Goal: Transaction & Acquisition: Purchase product/service

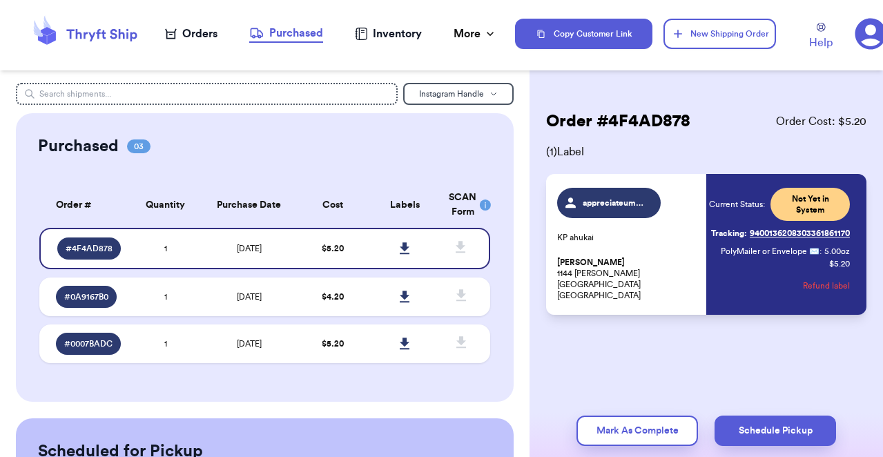
scroll to position [55, 0]
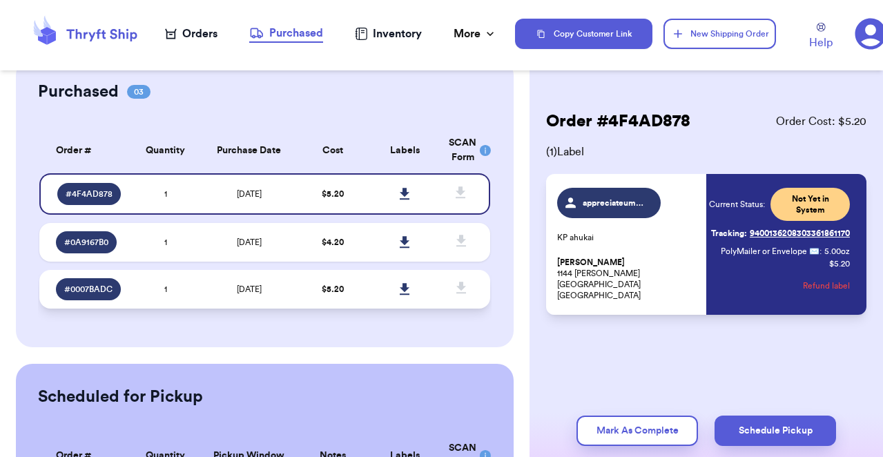
click at [213, 304] on td "[DATE]" at bounding box center [249, 289] width 95 height 39
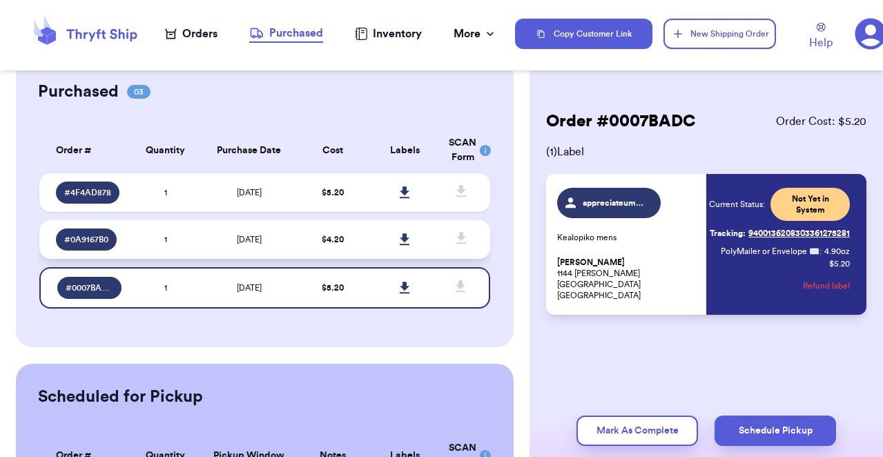
click at [353, 246] on td "$ 4.20" at bounding box center [332, 239] width 72 height 39
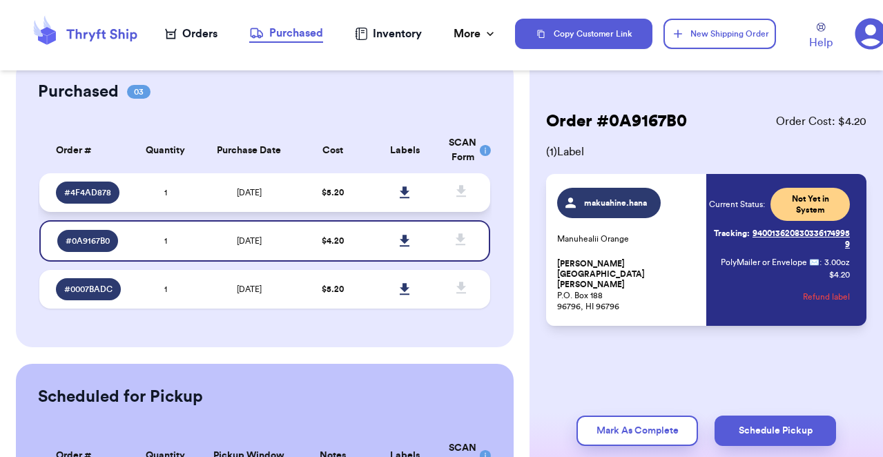
click at [363, 202] on td "$ 5.20" at bounding box center [332, 192] width 72 height 39
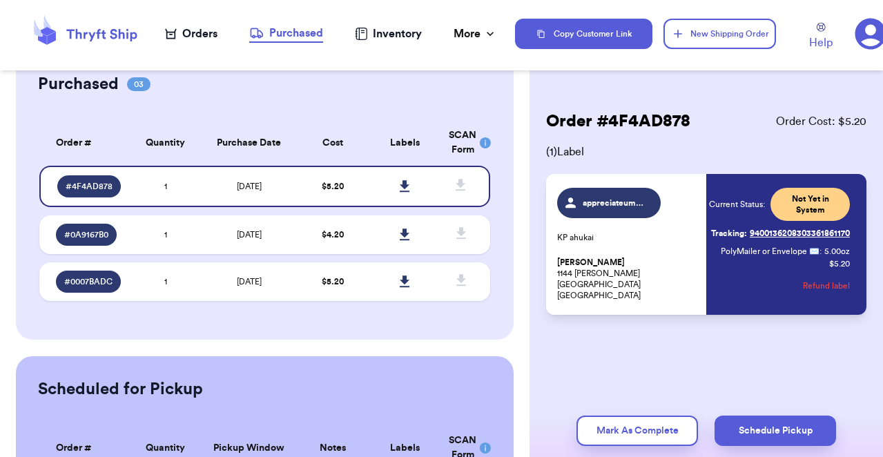
scroll to position [0, 0]
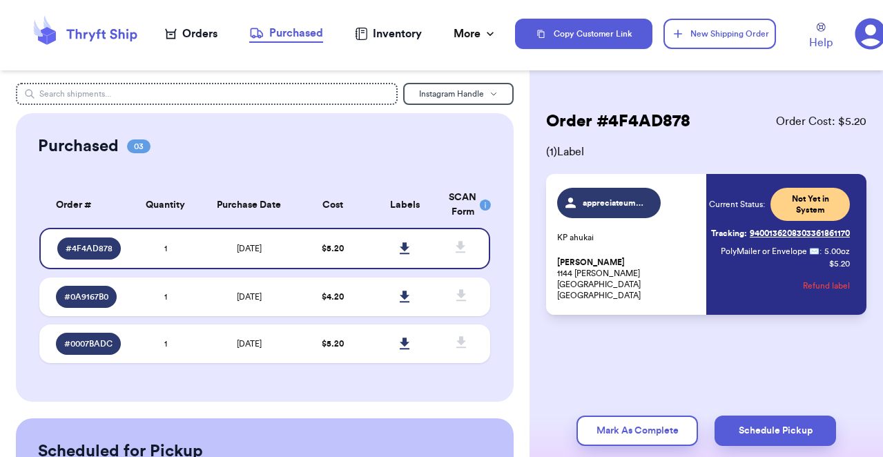
click at [202, 32] on div "Orders" at bounding box center [191, 34] width 52 height 17
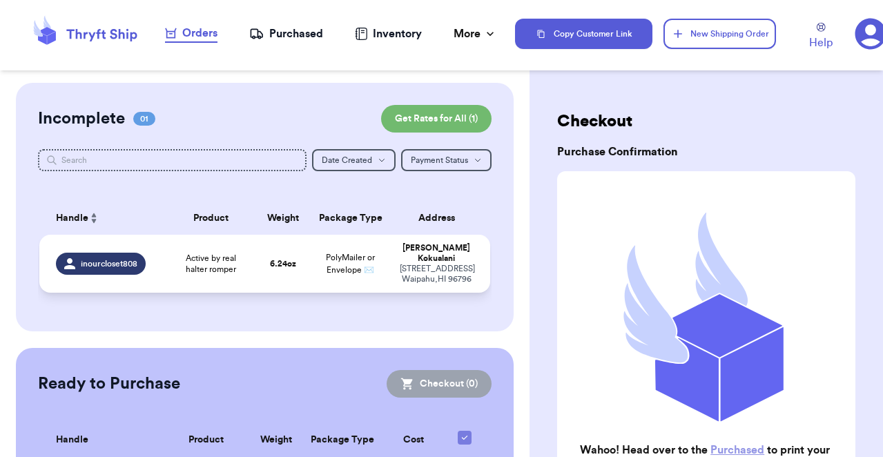
click at [262, 264] on td "6.24 oz" at bounding box center [283, 264] width 54 height 58
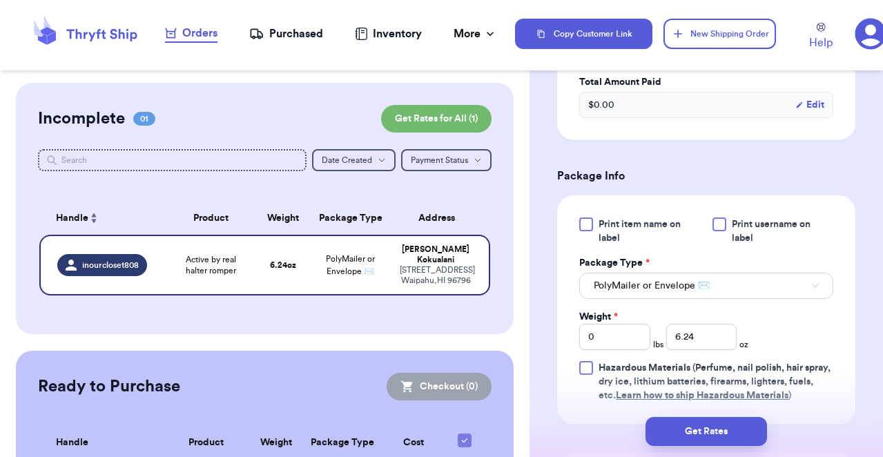
scroll to position [305, 0]
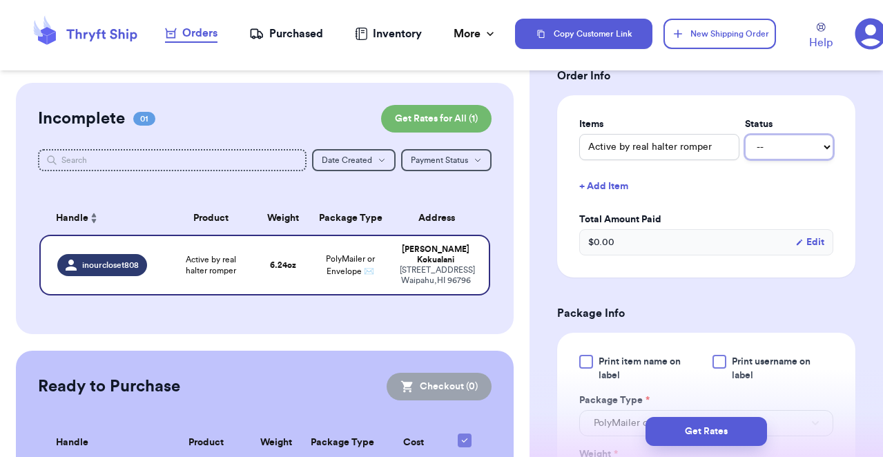
click at [818, 140] on select "-- Paid Owes" at bounding box center [789, 147] width 88 height 25
select select "paid"
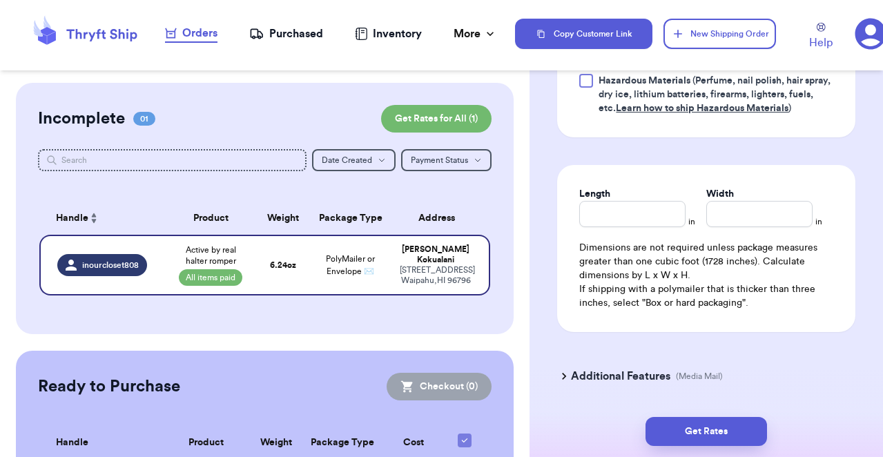
scroll to position [774, 0]
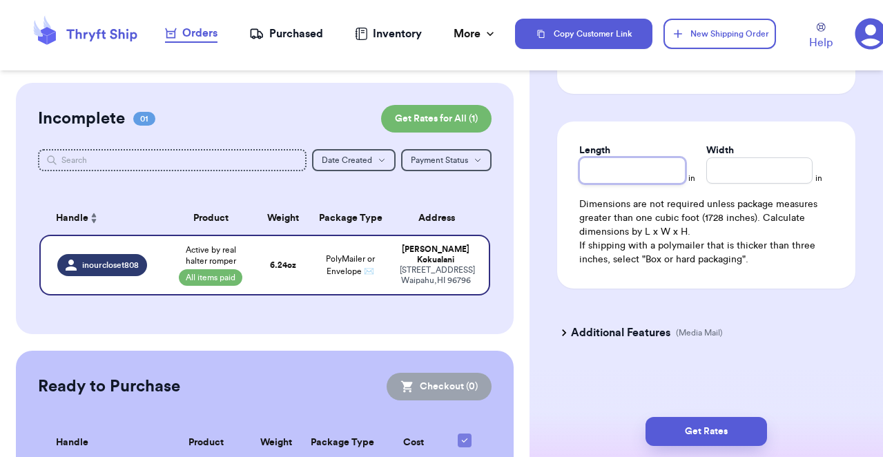
click at [657, 179] on input "Length" at bounding box center [632, 170] width 106 height 26
type input "13"
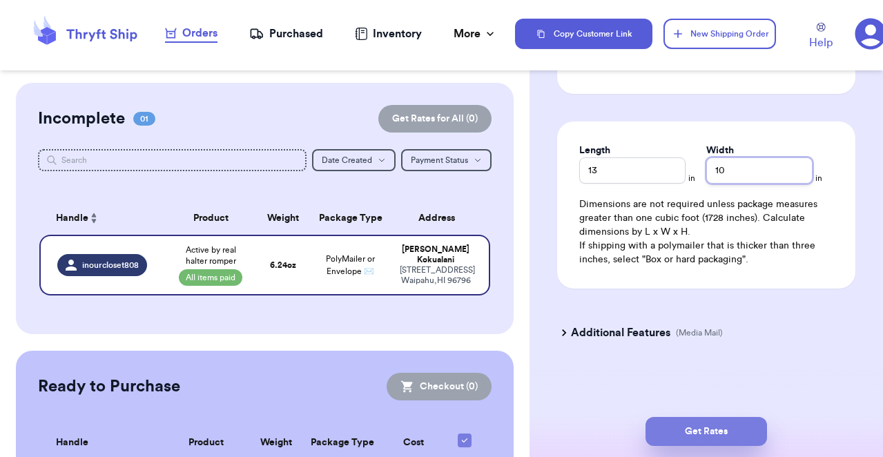
type input "10"
click at [697, 438] on button "Get Rates" at bounding box center [705, 431] width 121 height 29
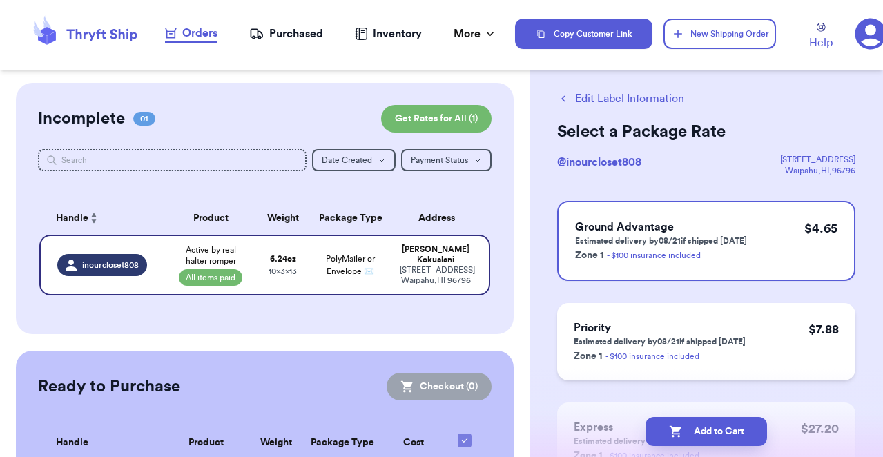
scroll to position [0, 0]
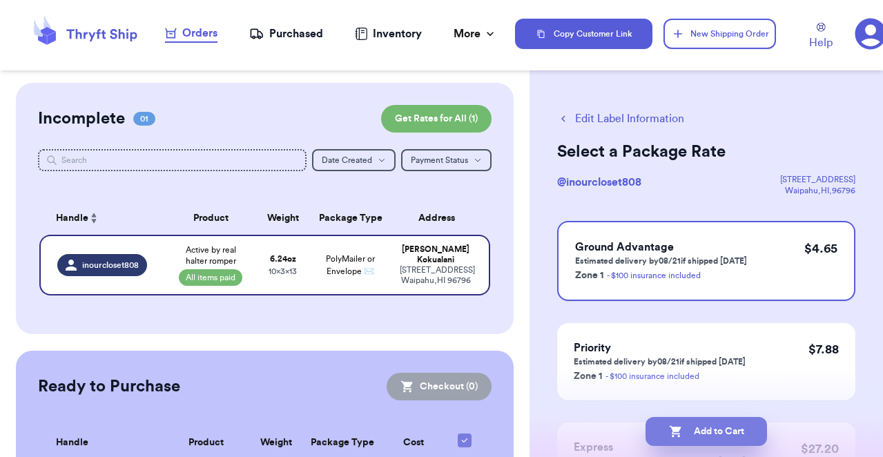
click at [694, 436] on button "Add to Cart" at bounding box center [705, 431] width 121 height 29
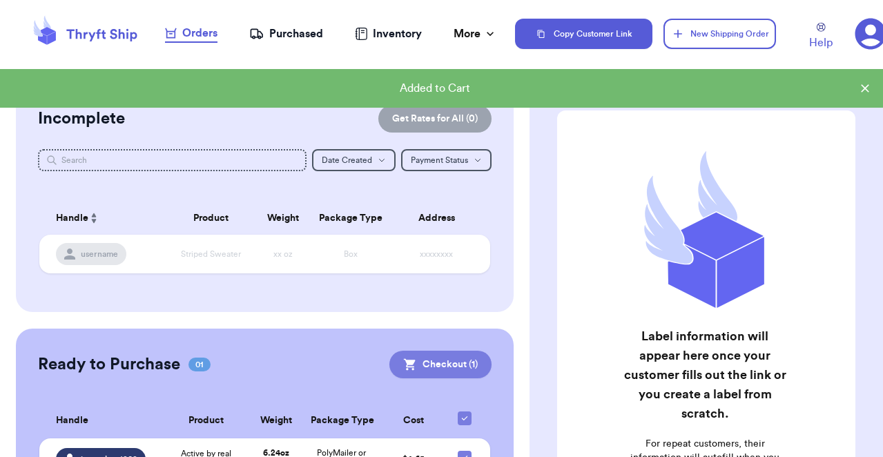
click at [429, 360] on button "Checkout ( 1 )" at bounding box center [440, 365] width 102 height 28
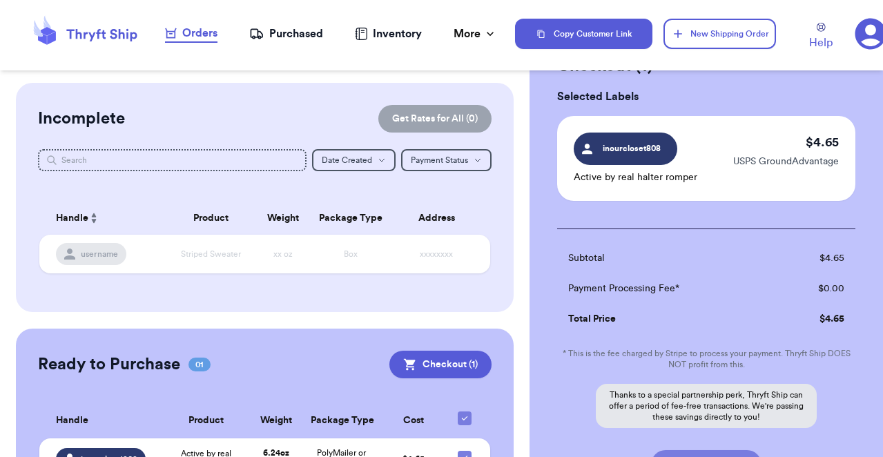
scroll to position [174, 0]
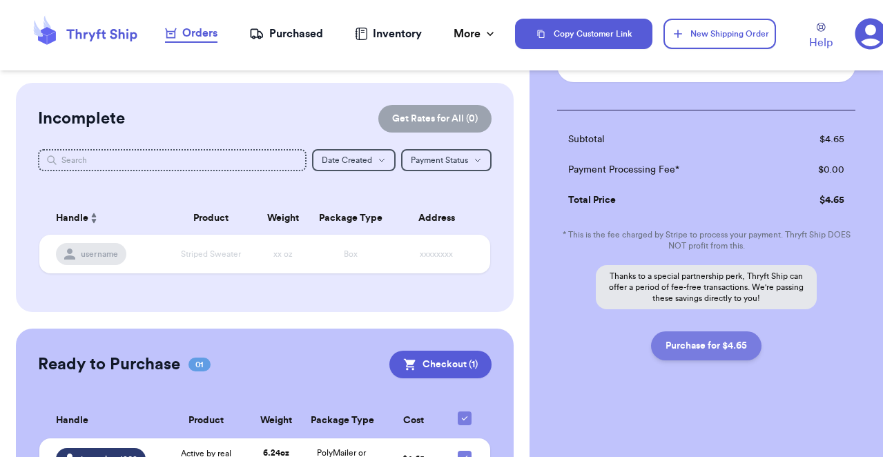
click at [714, 341] on button "Purchase for $4.65" at bounding box center [706, 345] width 110 height 29
checkbox input "false"
checkbox input "true"
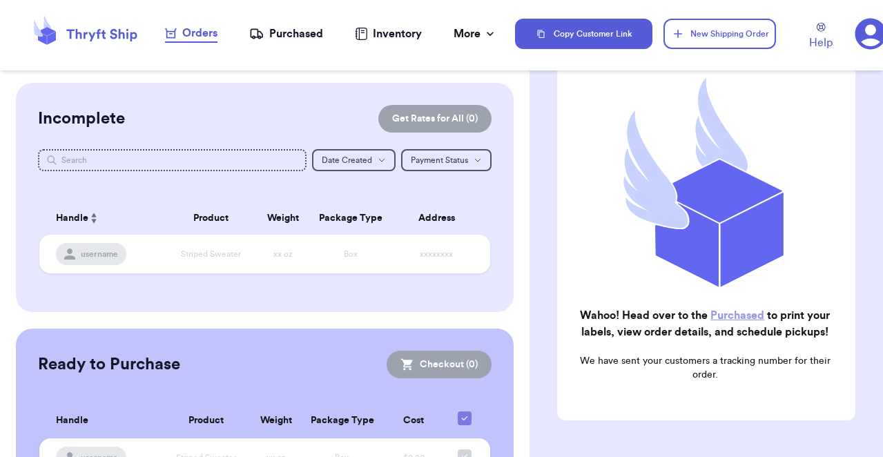
scroll to position [195, 0]
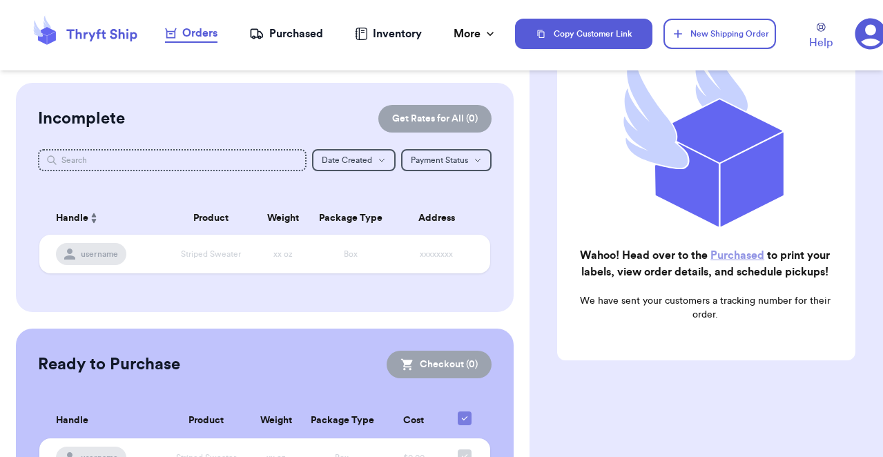
click at [309, 36] on div "Purchased" at bounding box center [286, 34] width 74 height 17
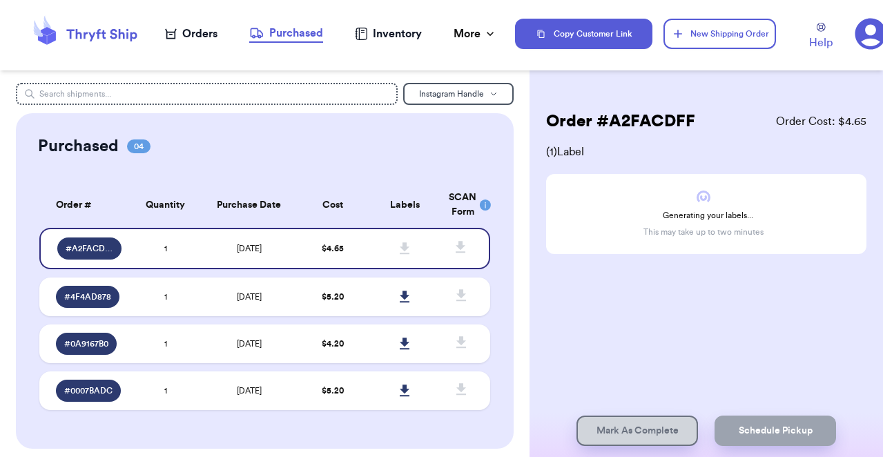
click at [489, 21] on nav "Orders Purchased Inventory More Stats Completed Orders" at bounding box center [331, 34] width 368 height 46
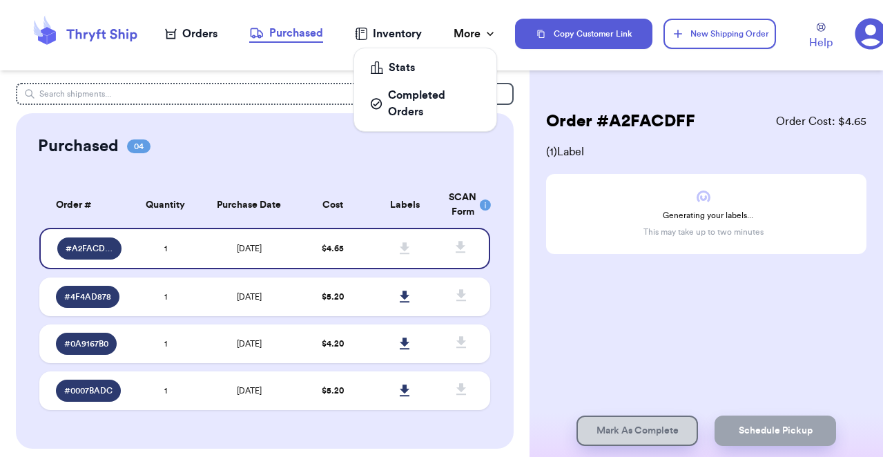
click at [489, 37] on icon at bounding box center [490, 34] width 14 height 14
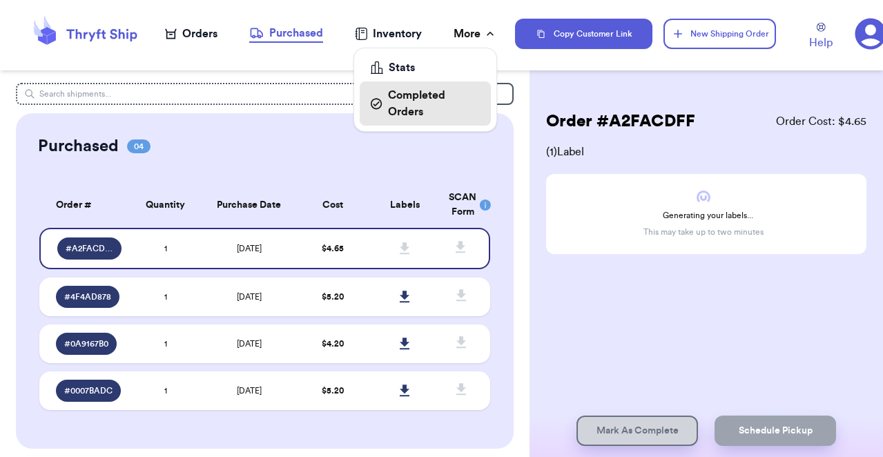
click at [462, 112] on div "Completed Orders" at bounding box center [425, 103] width 109 height 33
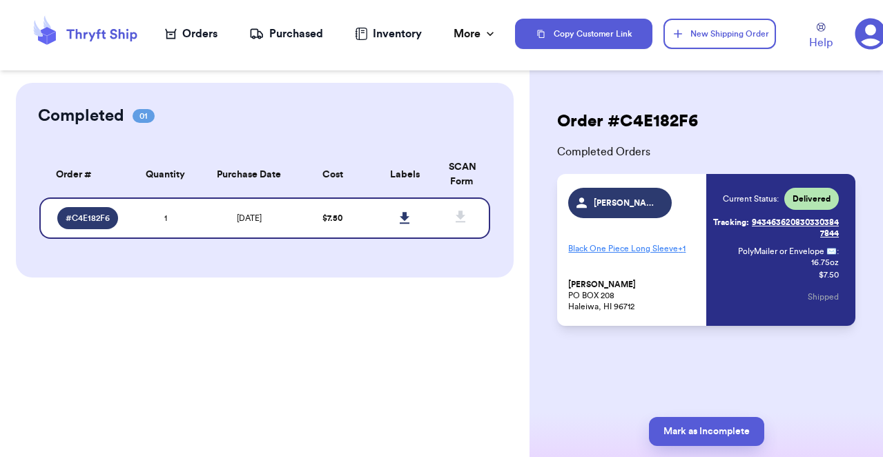
click at [261, 37] on icon at bounding box center [256, 34] width 14 height 14
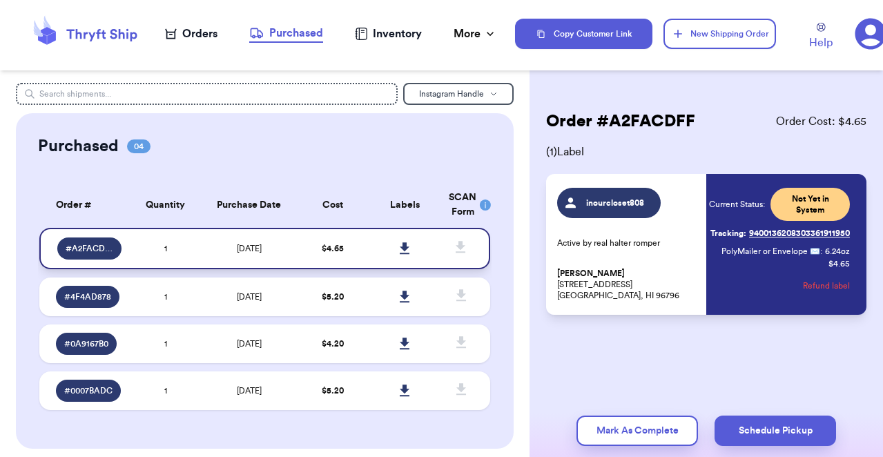
click at [402, 251] on icon at bounding box center [405, 248] width 10 height 12
click at [738, 328] on div "Order # A2FACDFF Order Cost: $ 4.65 ( 1 ) Label inourcloset808 Active by real h…" at bounding box center [705, 254] width 353 height 342
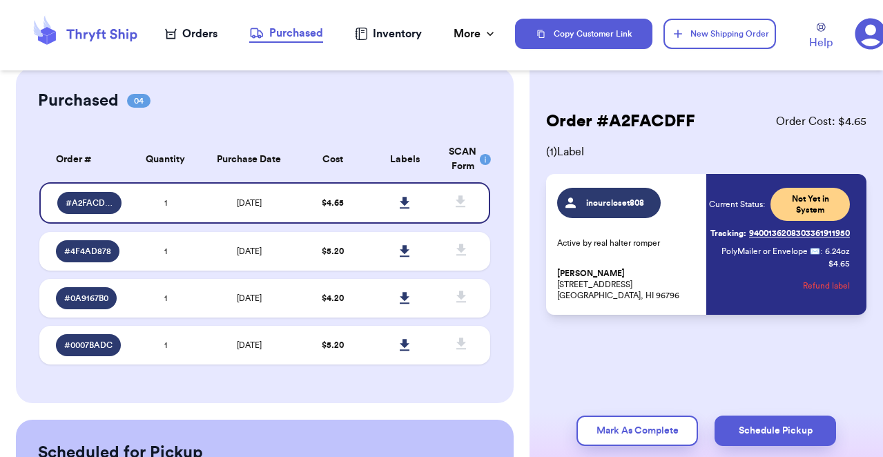
scroll to position [65, 0]
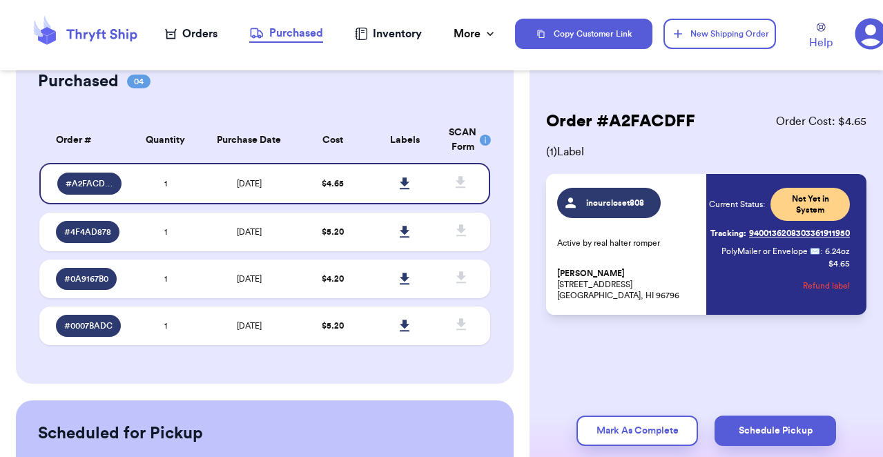
click at [493, 307] on div "Purchased 04 Order # Qty Labels SCAN # A2FACDFF 1 # 4F4AD878 1 # 0A9167B0 1 # 0…" at bounding box center [265, 215] width 498 height 335
click at [255, 231] on span "[DATE]" at bounding box center [249, 232] width 25 height 8
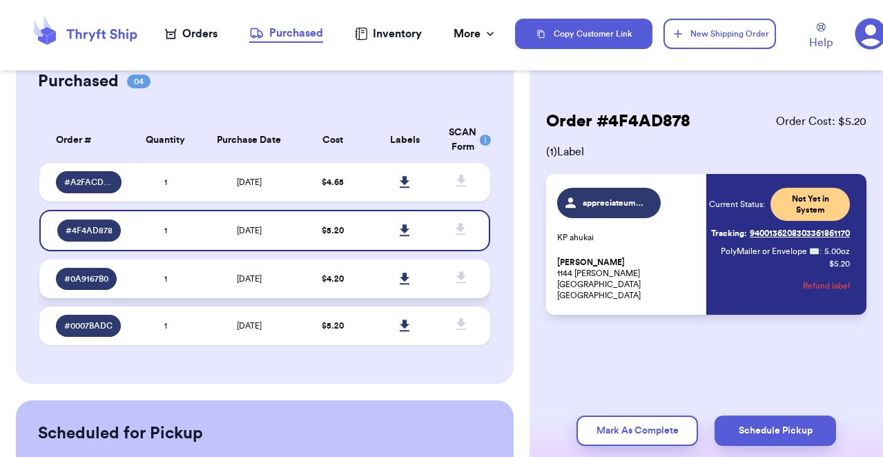
click at [255, 285] on td "[DATE]" at bounding box center [249, 279] width 95 height 39
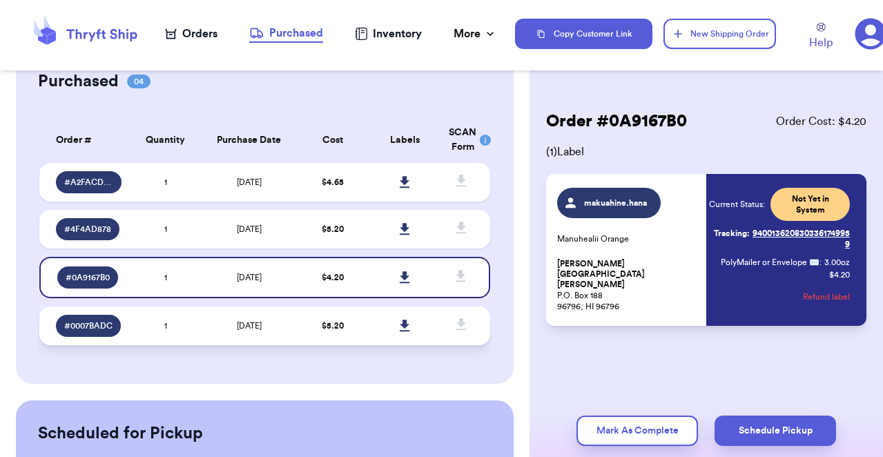
click at [299, 317] on td "$ 5.20" at bounding box center [332, 325] width 72 height 39
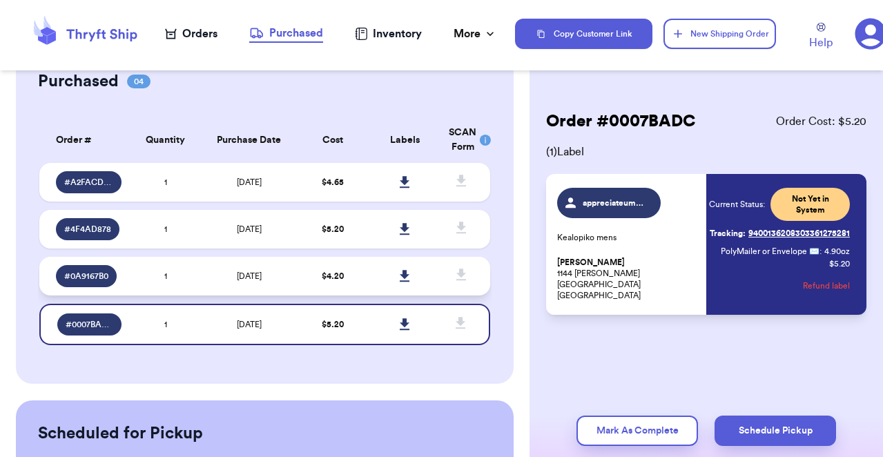
click at [223, 268] on td "[DATE]" at bounding box center [249, 276] width 95 height 39
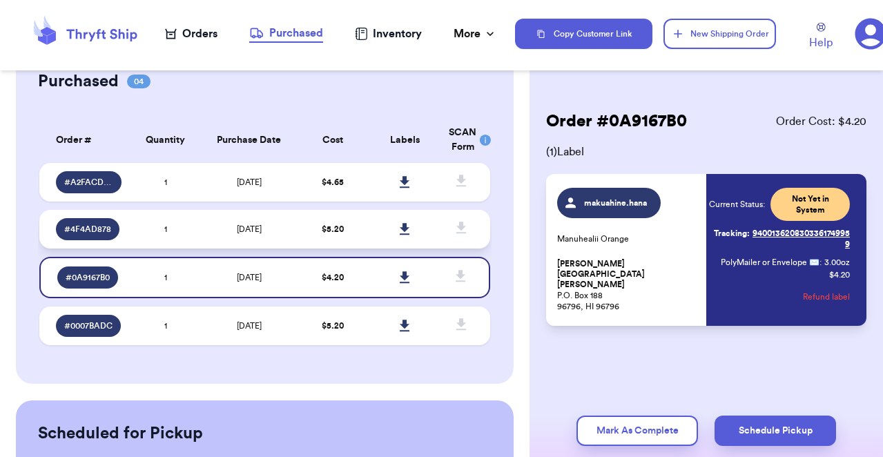
click at [237, 226] on span "[DATE]" at bounding box center [249, 229] width 25 height 8
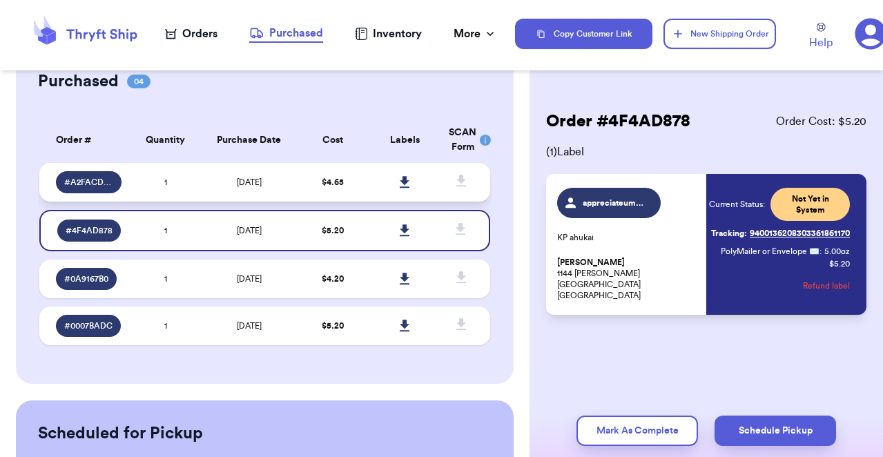
click at [242, 182] on span "[DATE]" at bounding box center [249, 182] width 25 height 8
